Goal: Information Seeking & Learning: Learn about a topic

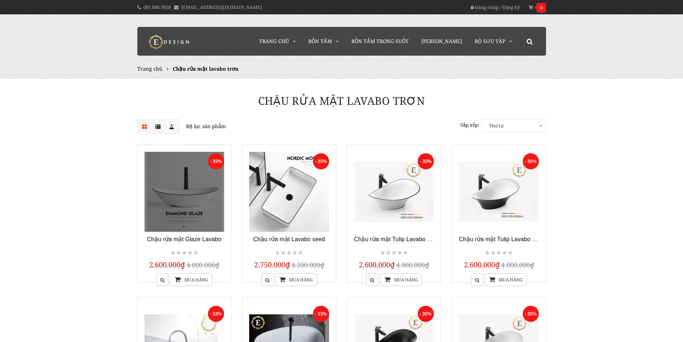
click at [183, 194] on link at bounding box center [184, 192] width 80 height 80
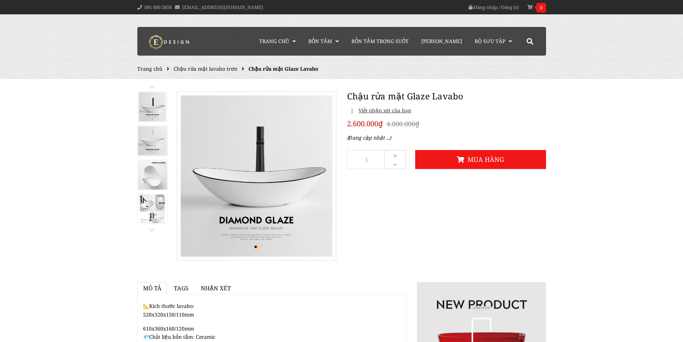
click at [165, 175] on img at bounding box center [152, 174] width 29 height 29
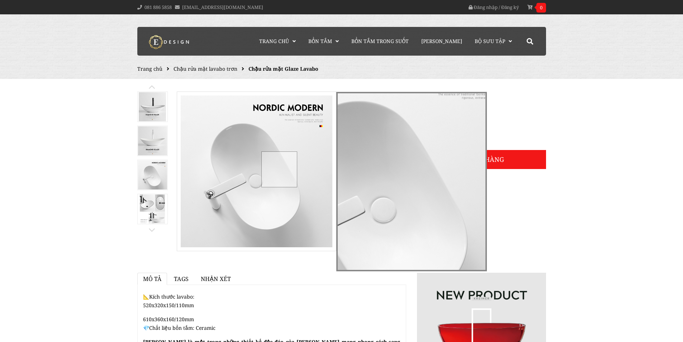
click at [279, 169] on div at bounding box center [279, 169] width 36 height 36
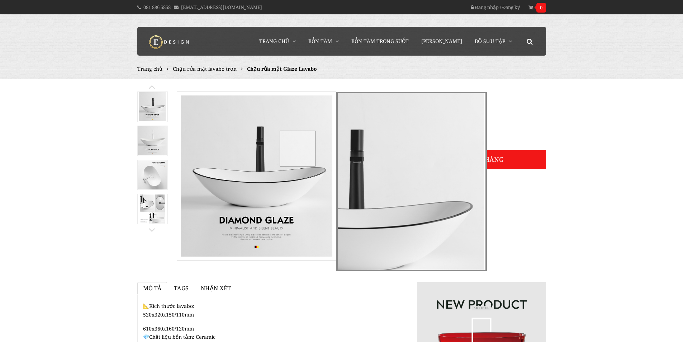
drag, startPoint x: 319, startPoint y: 153, endPoint x: 297, endPoint y: 148, distance: 22.7
click at [297, 148] on div at bounding box center [298, 148] width 36 height 36
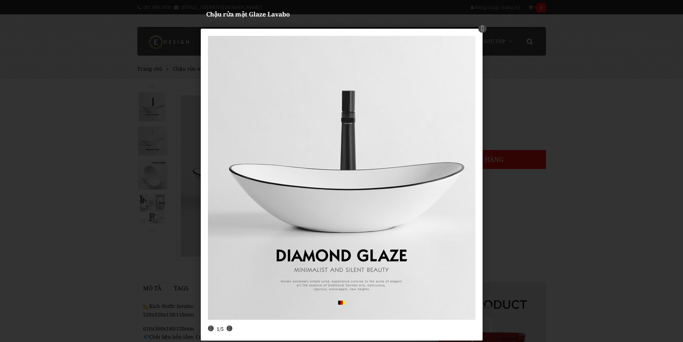
drag, startPoint x: 611, startPoint y: 141, endPoint x: 600, endPoint y: 141, distance: 10.8
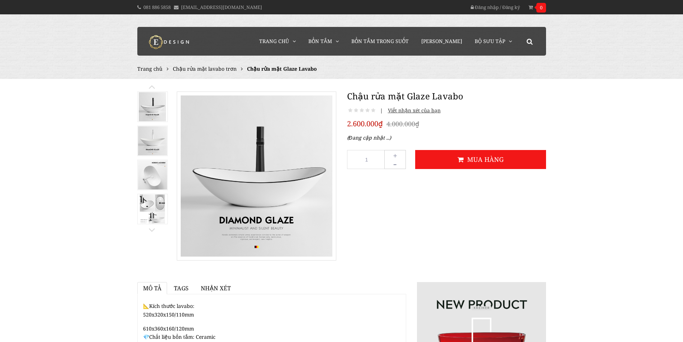
click at [153, 142] on img at bounding box center [152, 140] width 29 height 29
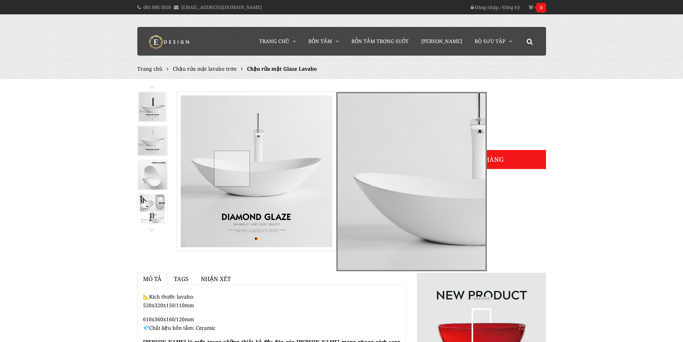
click at [232, 168] on div at bounding box center [232, 169] width 36 height 36
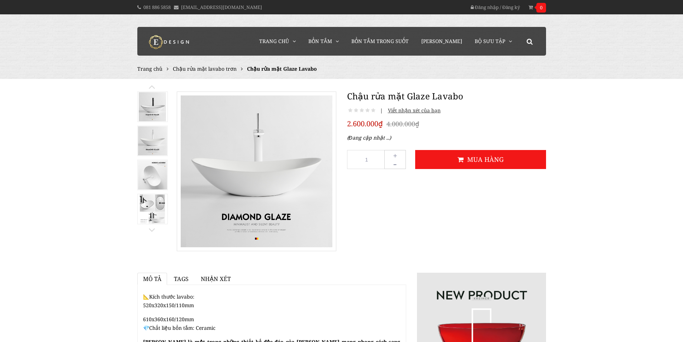
click at [165, 210] on img at bounding box center [152, 208] width 25 height 29
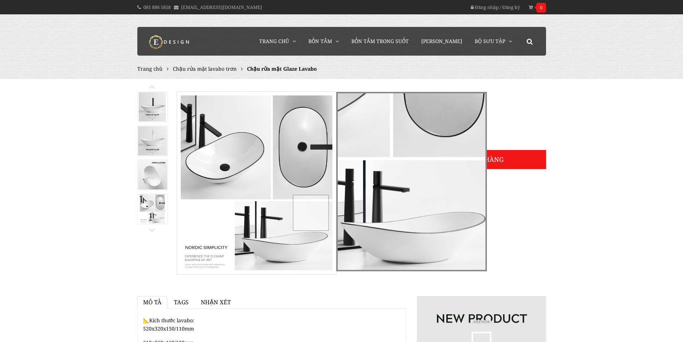
click at [313, 212] on div at bounding box center [311, 213] width 36 height 36
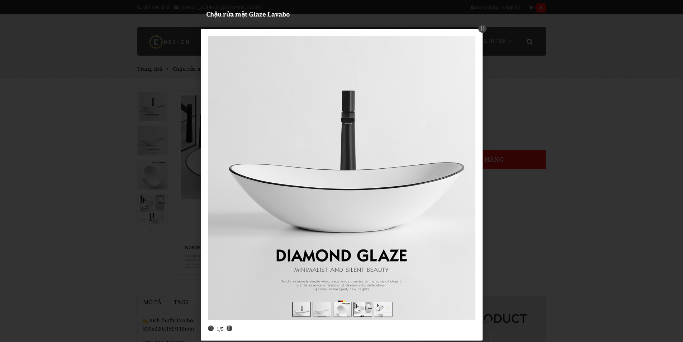
click at [369, 309] on img at bounding box center [363, 312] width 18 height 21
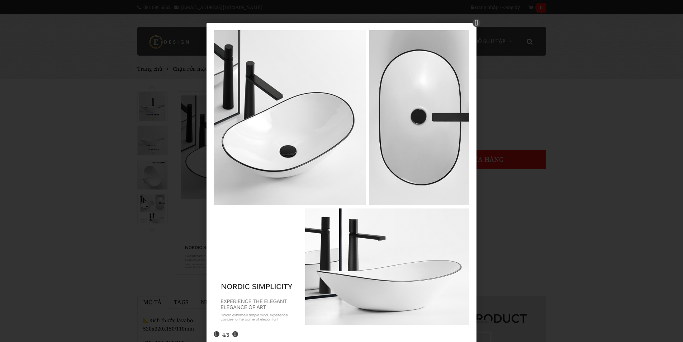
drag, startPoint x: 677, startPoint y: 152, endPoint x: 625, endPoint y: 146, distance: 52.3
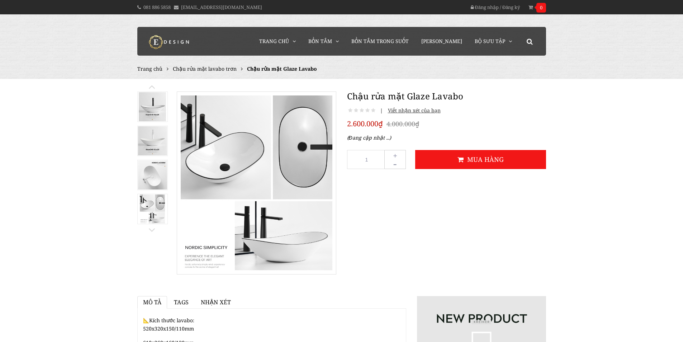
click at [147, 212] on img at bounding box center [152, 208] width 25 height 29
click at [153, 229] on link at bounding box center [151, 231] width 7 height 5
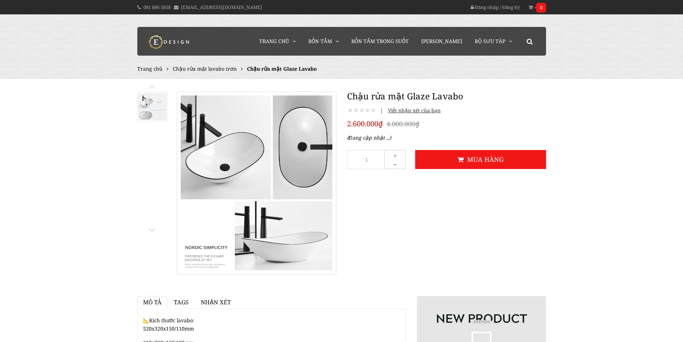
click at [149, 109] on img at bounding box center [152, 106] width 29 height 27
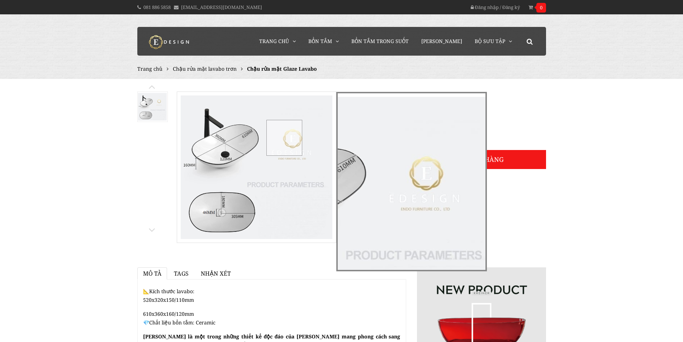
click at [284, 137] on div at bounding box center [284, 138] width 36 height 36
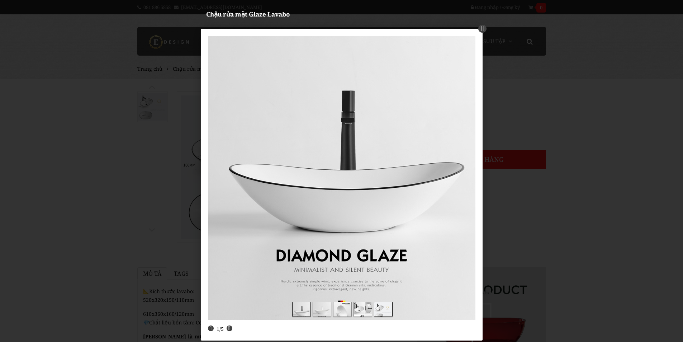
click at [382, 305] on img at bounding box center [383, 310] width 18 height 17
